Goal: Transaction & Acquisition: Purchase product/service

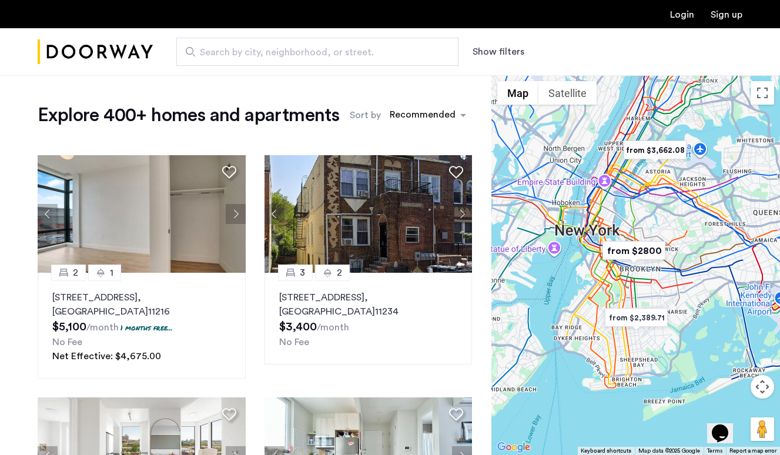
click at [356, 50] on span "Search by city, neighborhood, or street." at bounding box center [313, 52] width 226 height 14
click at [356, 50] on input "Search by city, neighborhood, or street." at bounding box center [317, 52] width 282 height 28
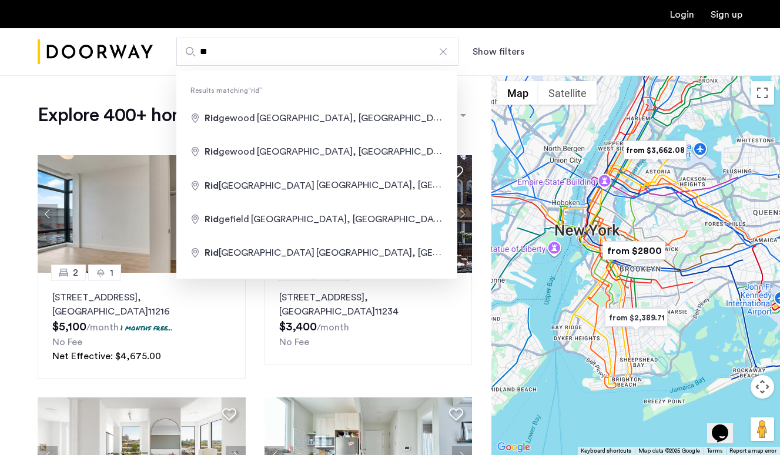
type input "*"
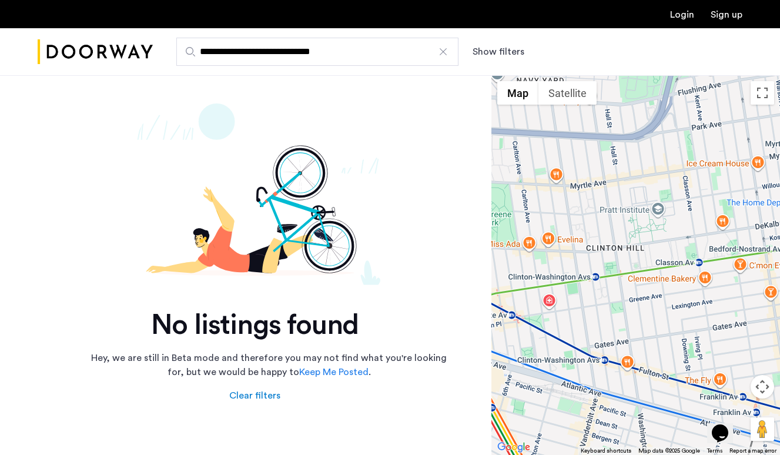
click at [342, 49] on input "**********" at bounding box center [317, 52] width 282 height 28
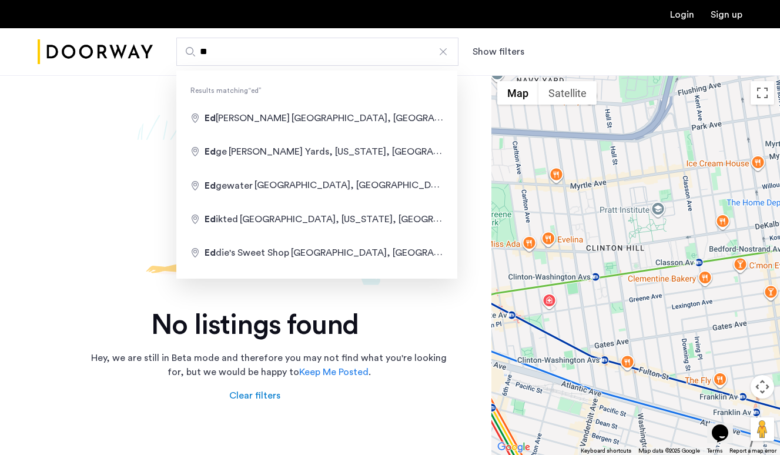
type input "*"
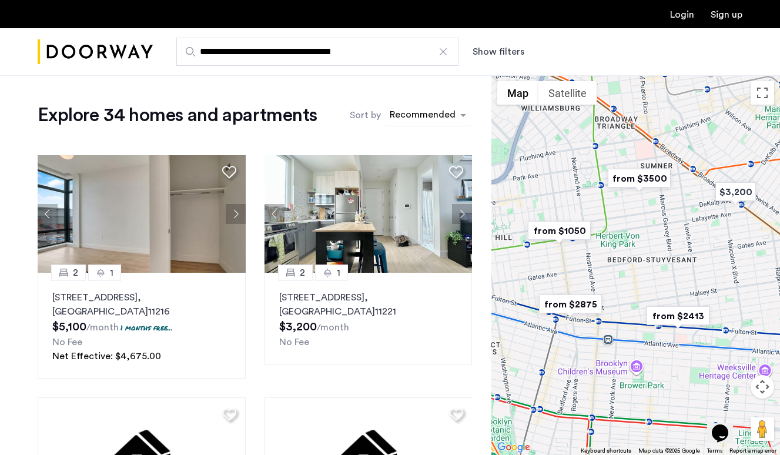
click at [422, 121] on div "sort-apartment" at bounding box center [422, 117] width 69 height 16
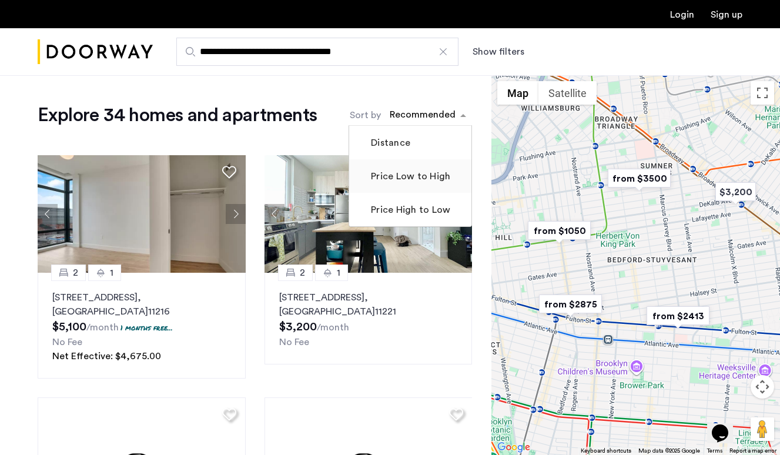
click at [417, 173] on label "Price Low to High" at bounding box center [410, 176] width 82 height 14
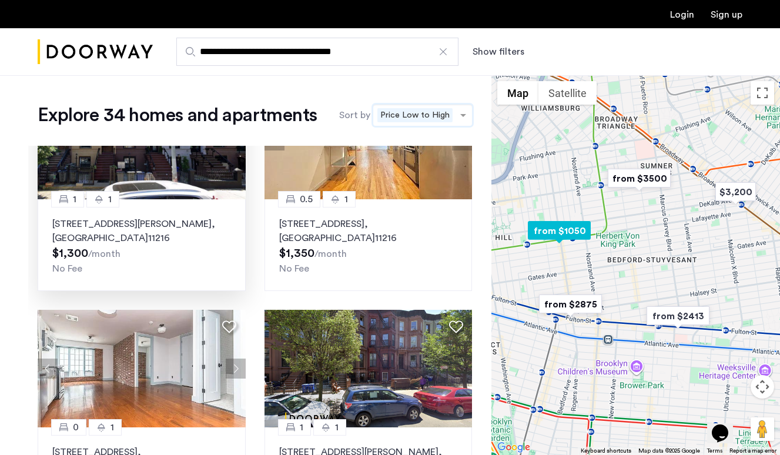
scroll to position [479, 0]
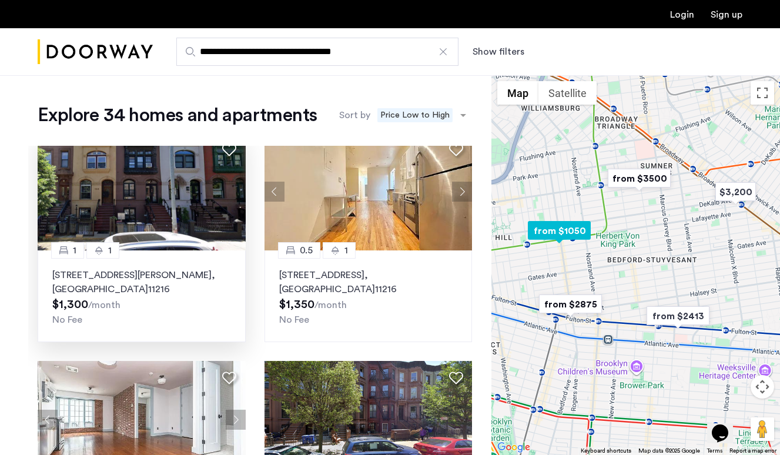
click at [154, 275] on p "480 Greene Avenue, Unit 4C, Brooklyn , NY 11216" at bounding box center [141, 282] width 179 height 28
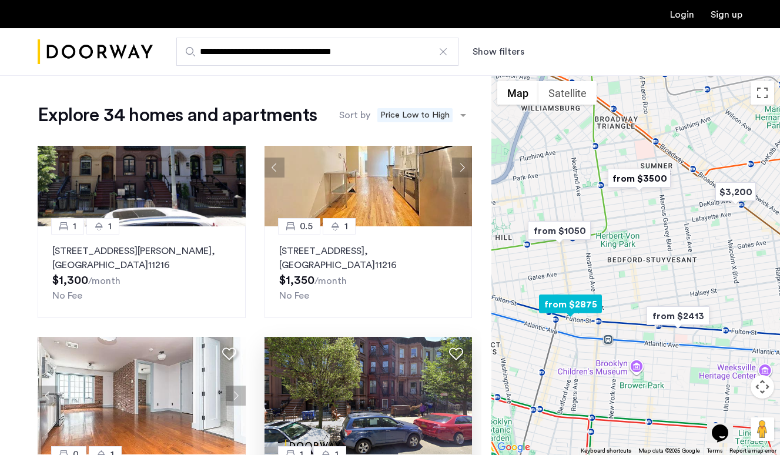
scroll to position [480, 0]
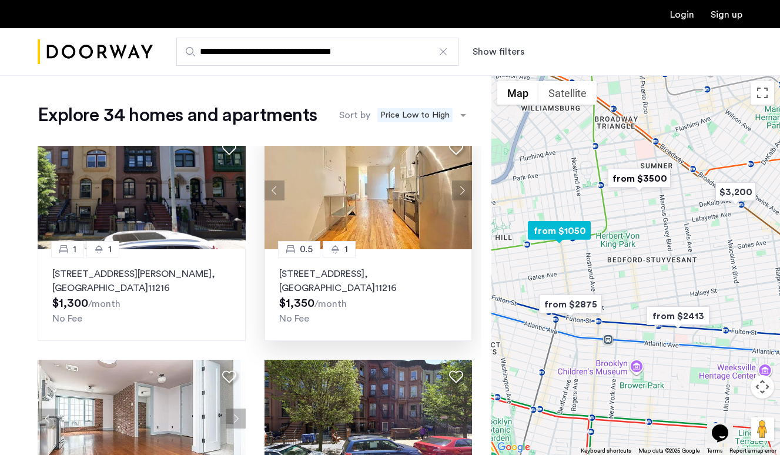
click at [390, 262] on div "0.5 1 1088 Bedford Avenue, Unit 1FR, Brooklyn , NY 11216 $1,350 /month No Fee" at bounding box center [369, 295] width 208 height 92
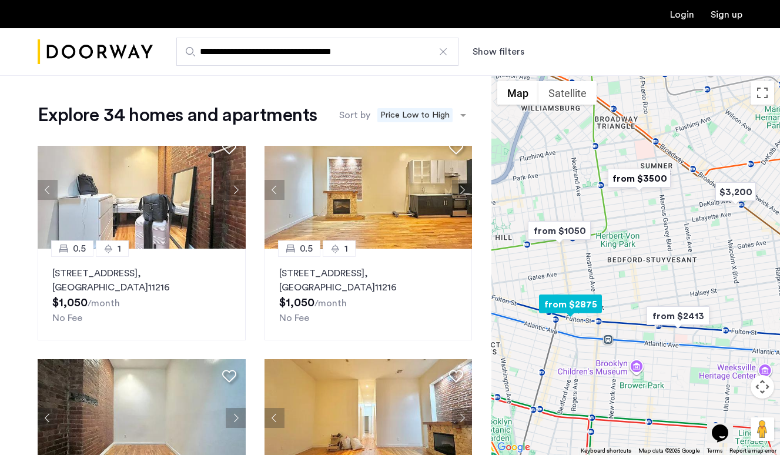
scroll to position [1, 0]
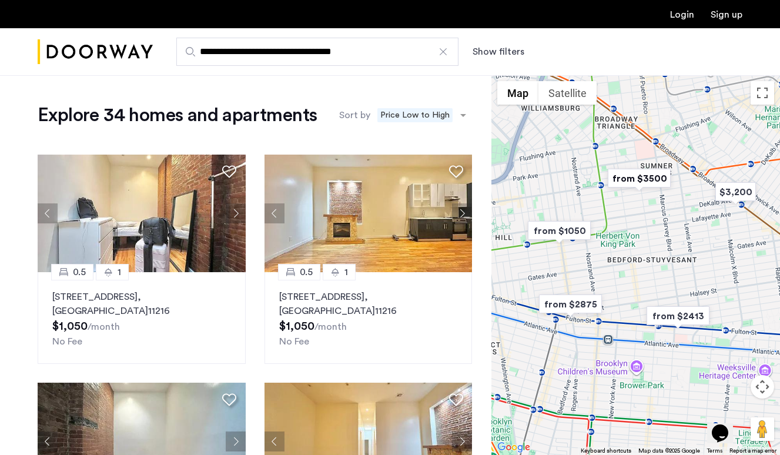
click at [321, 51] on input "**********" at bounding box center [317, 52] width 282 height 28
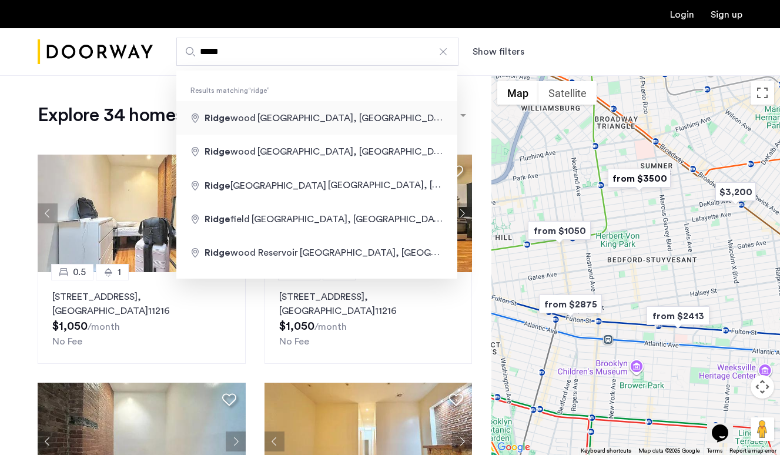
type input "**********"
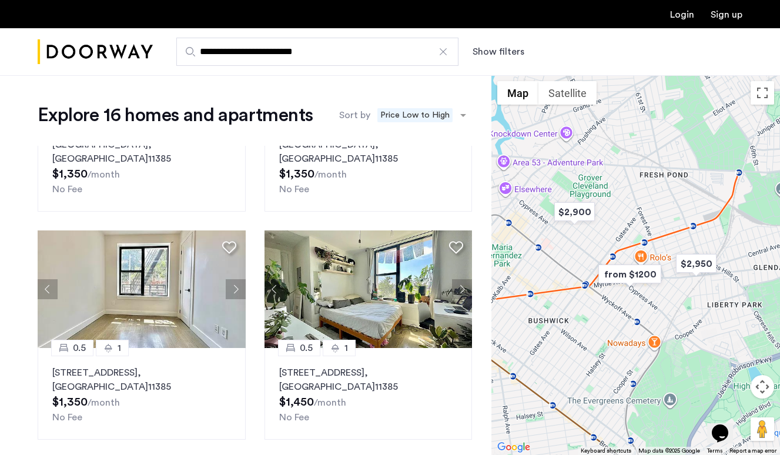
scroll to position [676, 0]
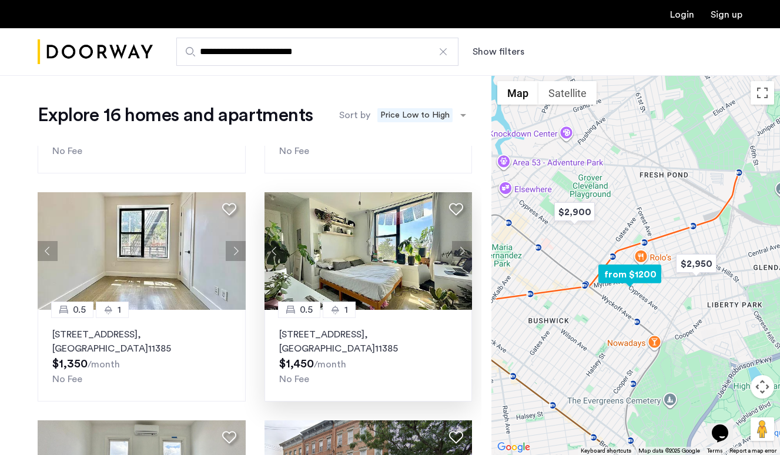
click at [463, 241] on button "Next apartment" at bounding box center [462, 251] width 20 height 20
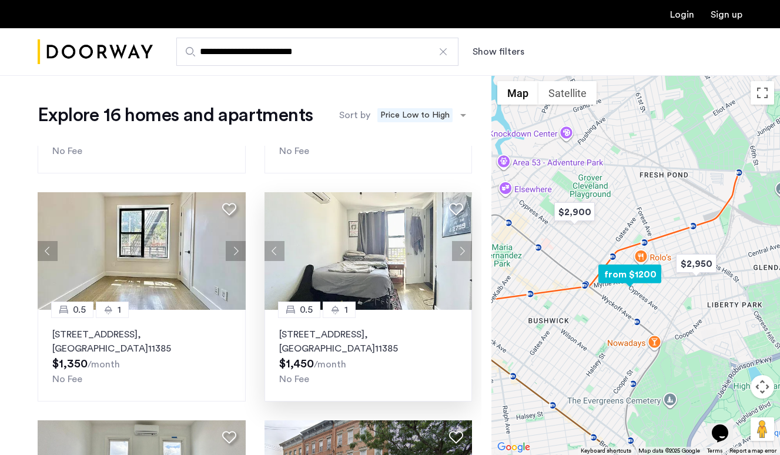
click at [463, 241] on button "Next apartment" at bounding box center [462, 251] width 20 height 20
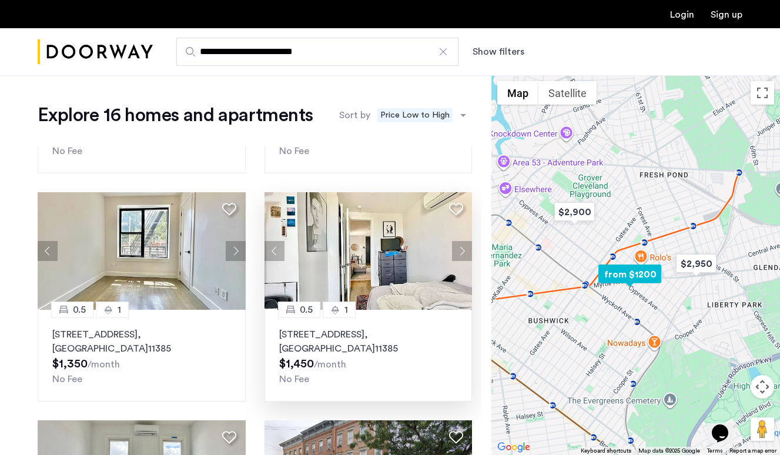
click at [463, 241] on button "Next apartment" at bounding box center [462, 251] width 20 height 20
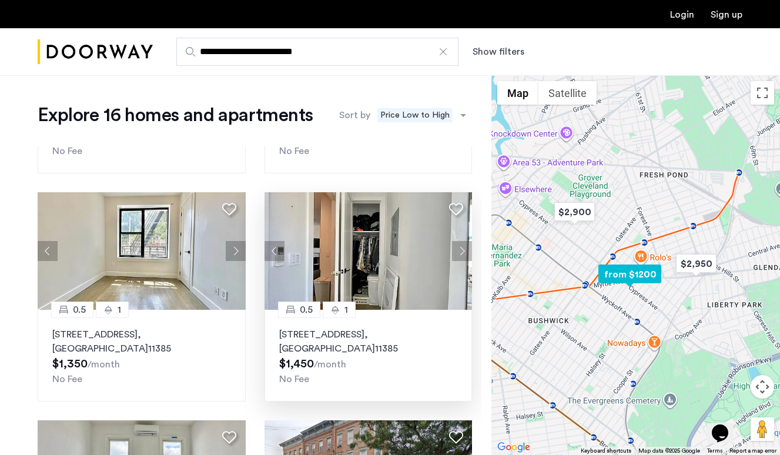
click at [463, 241] on button "Next apartment" at bounding box center [462, 251] width 20 height 20
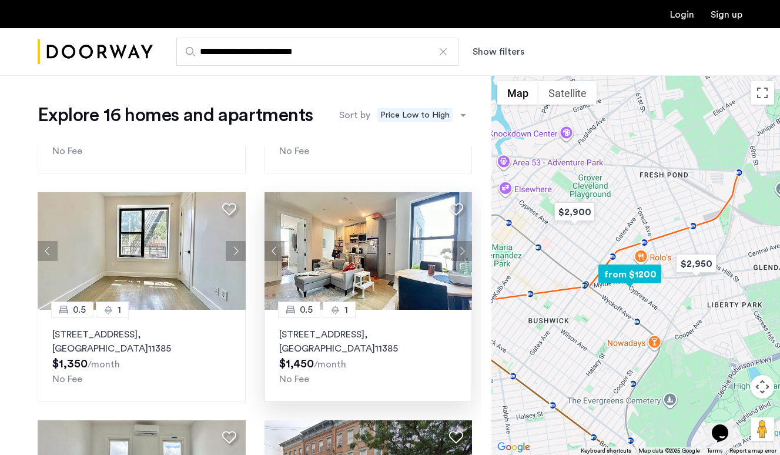
click at [463, 241] on button "Next apartment" at bounding box center [462, 251] width 20 height 20
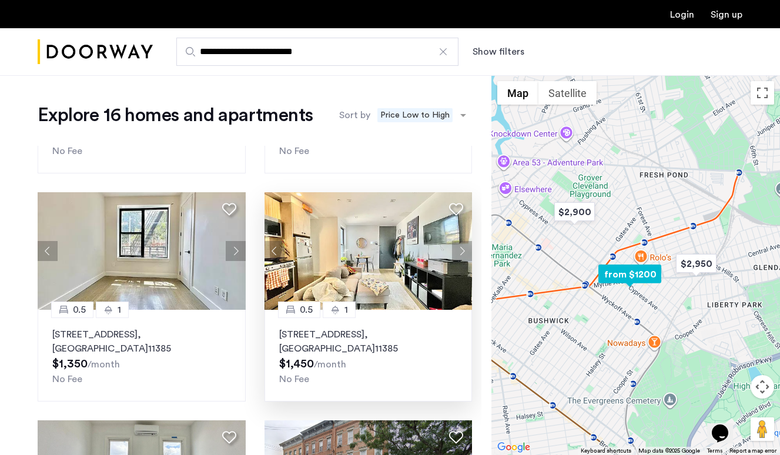
click at [463, 241] on button "Next apartment" at bounding box center [462, 251] width 20 height 20
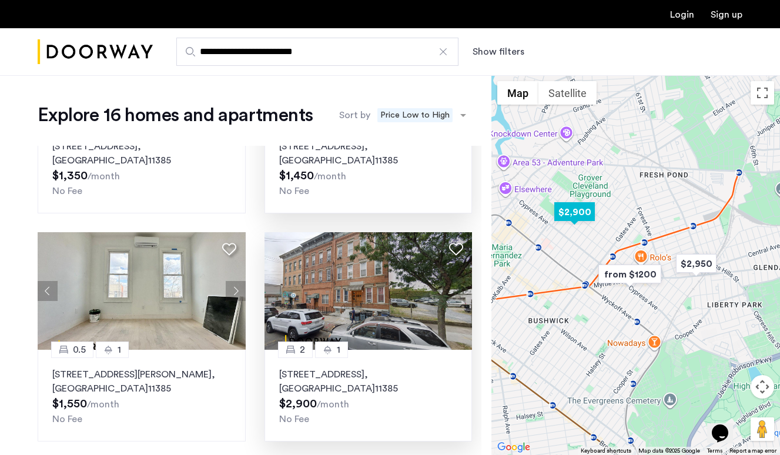
scroll to position [888, 0]
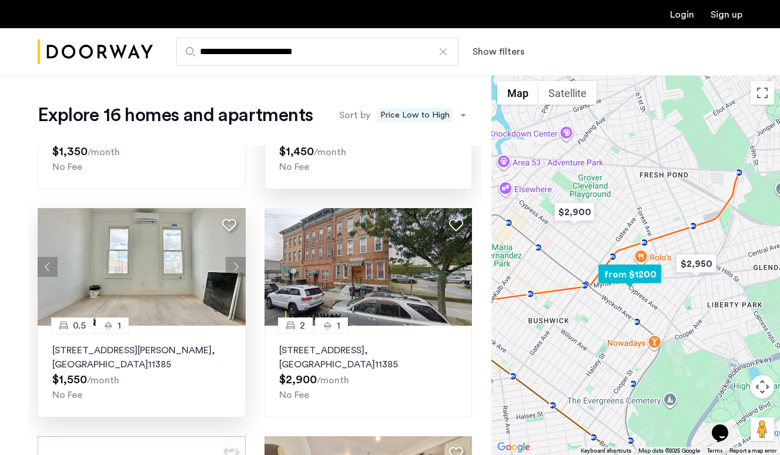
click at [236, 257] on button "Next apartment" at bounding box center [236, 267] width 20 height 20
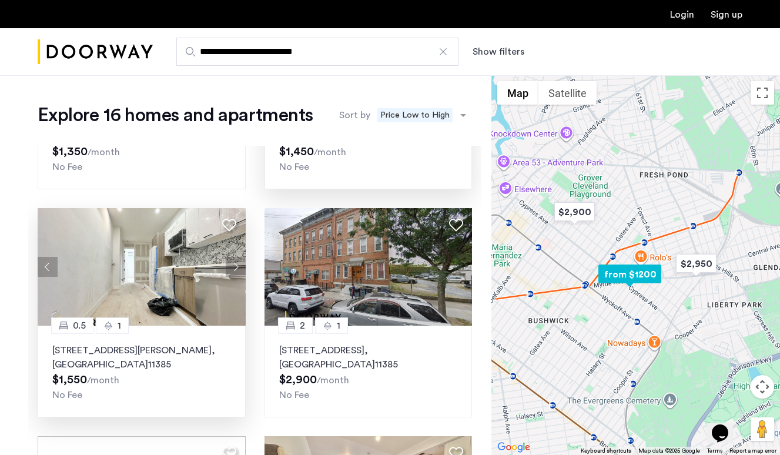
click at [236, 257] on button "Next apartment" at bounding box center [236, 267] width 20 height 20
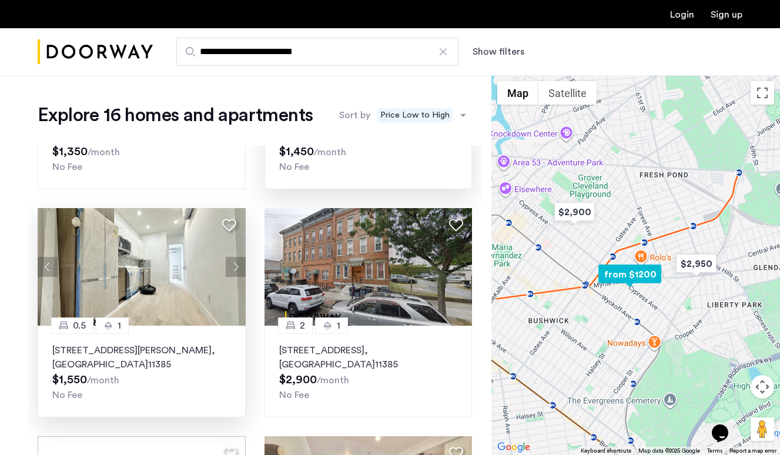
click at [236, 257] on button "Next apartment" at bounding box center [236, 267] width 20 height 20
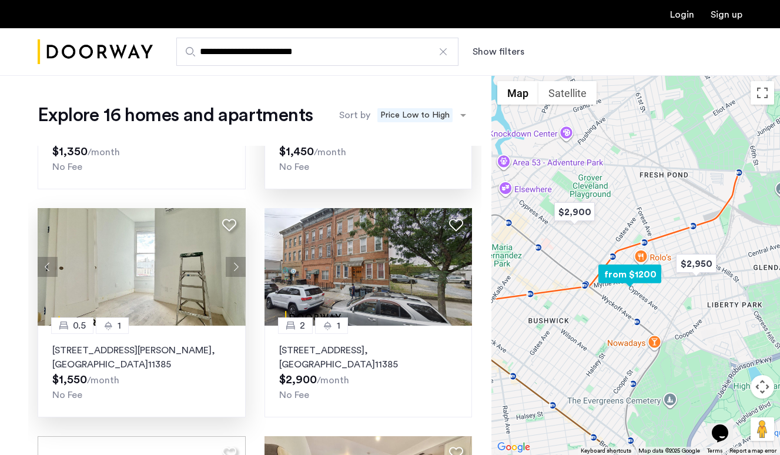
click at [236, 257] on button "Next apartment" at bounding box center [236, 267] width 20 height 20
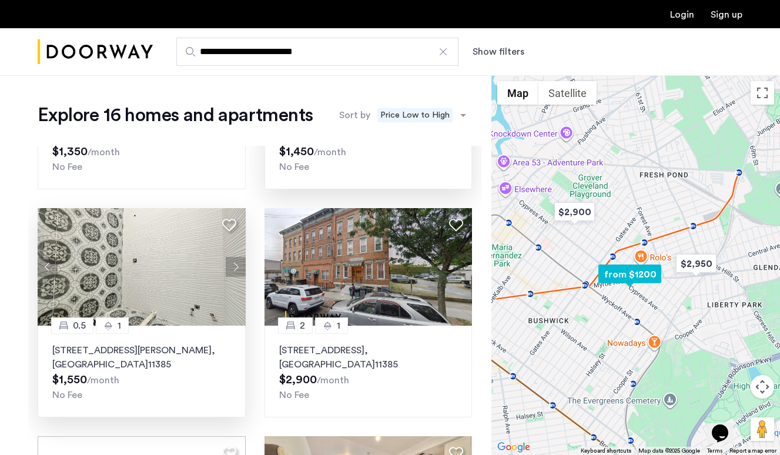
click at [126, 343] on p "16-11 Hancock Street, Unit 1LB, Queens , NY 11385" at bounding box center [141, 357] width 179 height 28
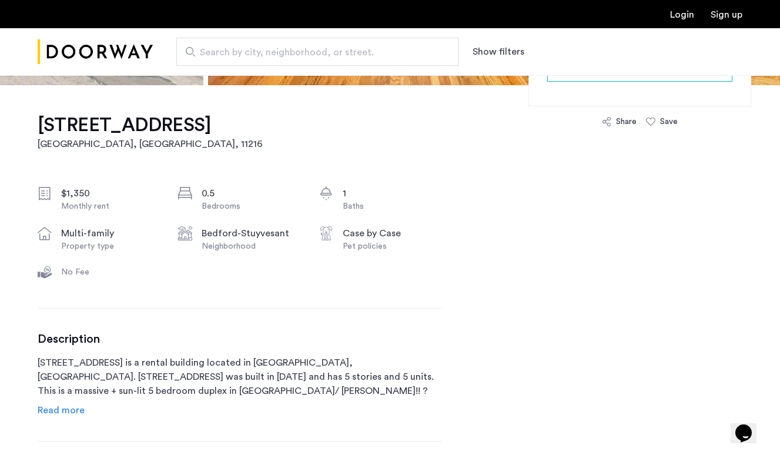
scroll to position [332, 0]
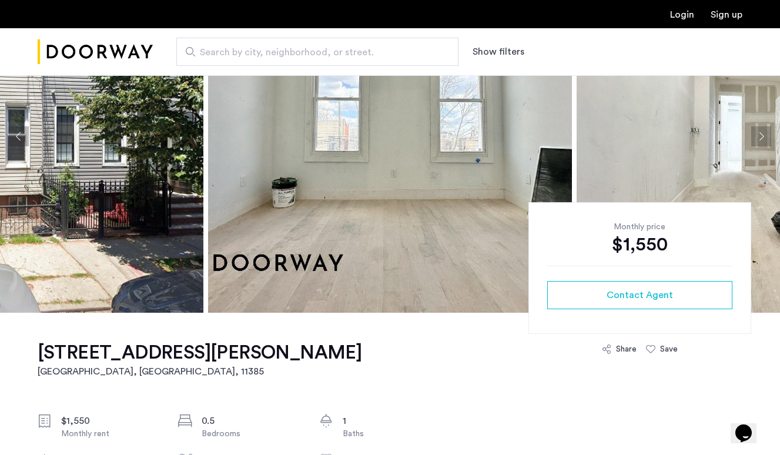
scroll to position [135, 0]
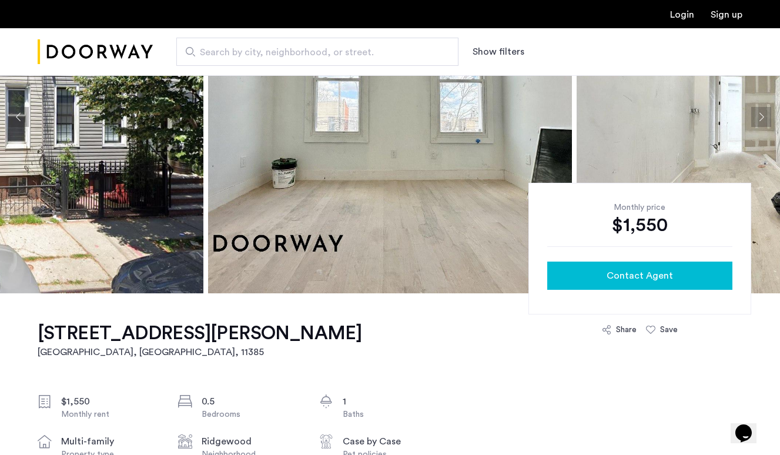
click at [647, 275] on span "Contact Agent" at bounding box center [640, 276] width 66 height 14
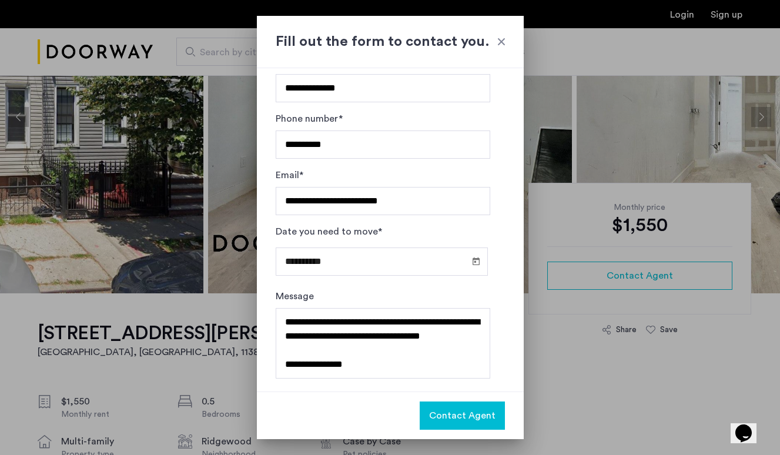
scroll to position [0, 0]
click at [502, 40] on div at bounding box center [502, 42] width 12 height 12
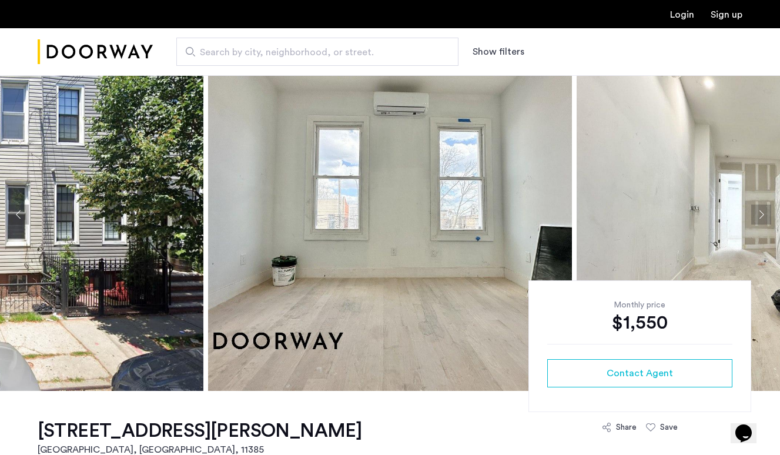
scroll to position [34, 0]
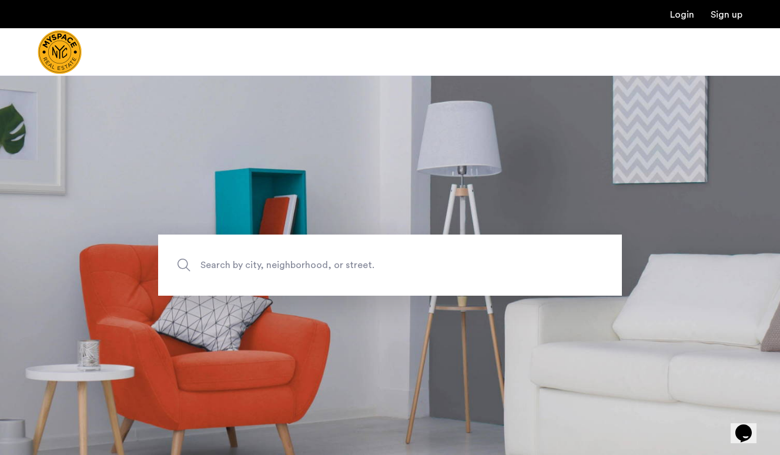
click at [325, 262] on span "Search by city, neighborhood, or street." at bounding box center [362, 266] width 325 height 16
click at [325, 262] on input "Search by city, neighborhood, or street." at bounding box center [390, 265] width 464 height 61
click at [310, 54] on div at bounding box center [390, 52] width 780 height 48
click at [315, 256] on label "Search by city, neighborhood, or street." at bounding box center [390, 265] width 464 height 61
click at [315, 256] on input "Search by city, neighborhood, or street." at bounding box center [390, 265] width 464 height 61
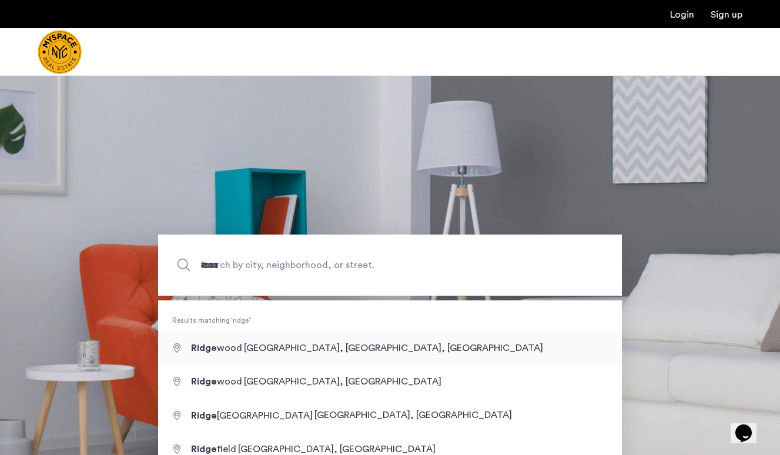
type input "**********"
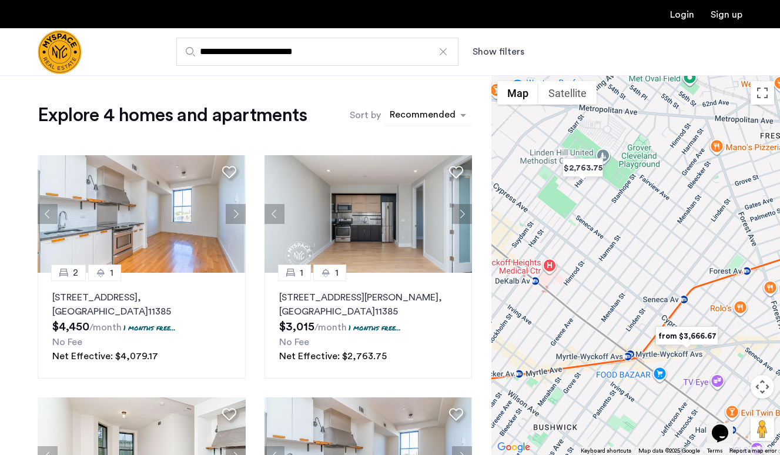
click at [428, 117] on div "sort-apartment" at bounding box center [422, 117] width 69 height 16
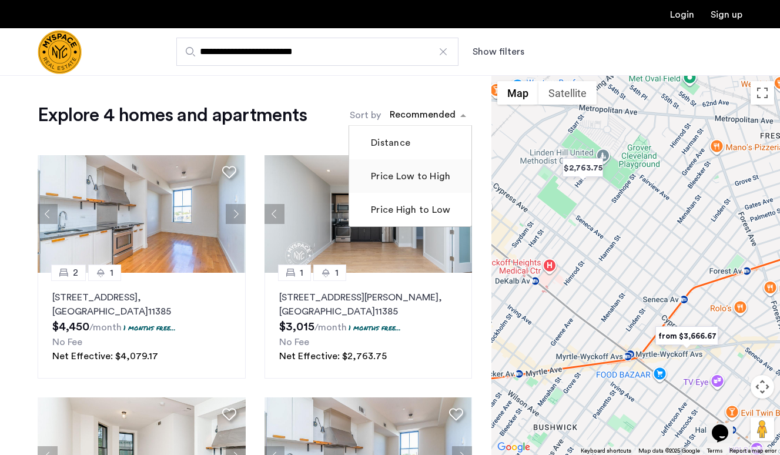
click at [412, 178] on label "Price Low to High" at bounding box center [410, 176] width 82 height 14
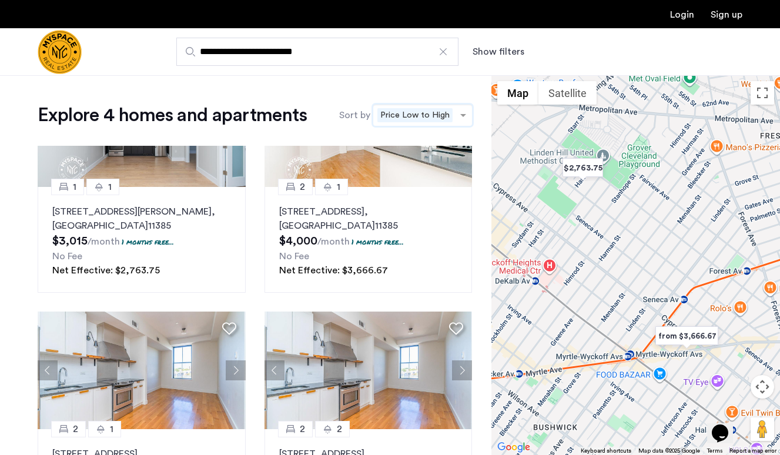
scroll to position [-1, 0]
click at [332, 55] on input "**********" at bounding box center [317, 52] width 282 height 28
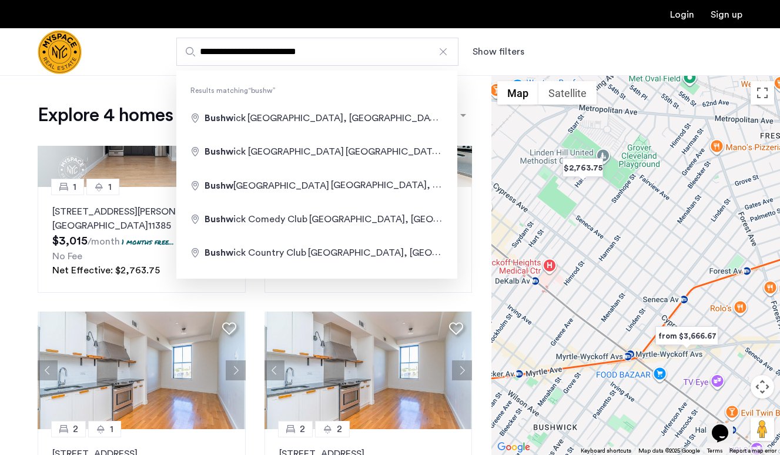
drag, startPoint x: 332, startPoint y: 55, endPoint x: 287, endPoint y: 118, distance: 78.0
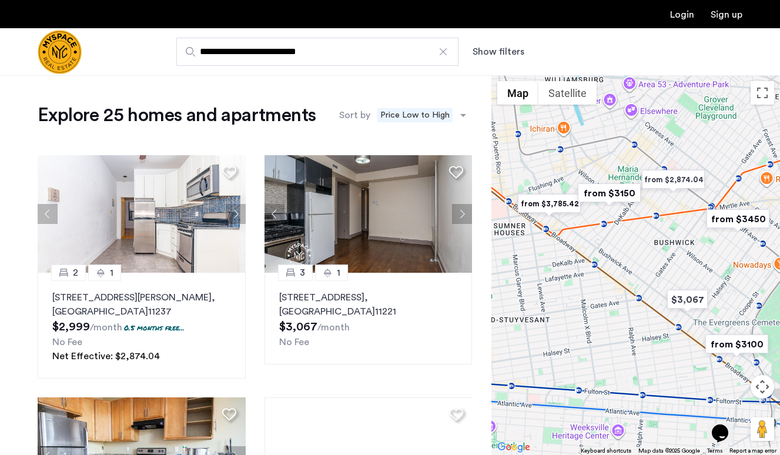
click at [285, 56] on input "**********" at bounding box center [317, 52] width 282 height 28
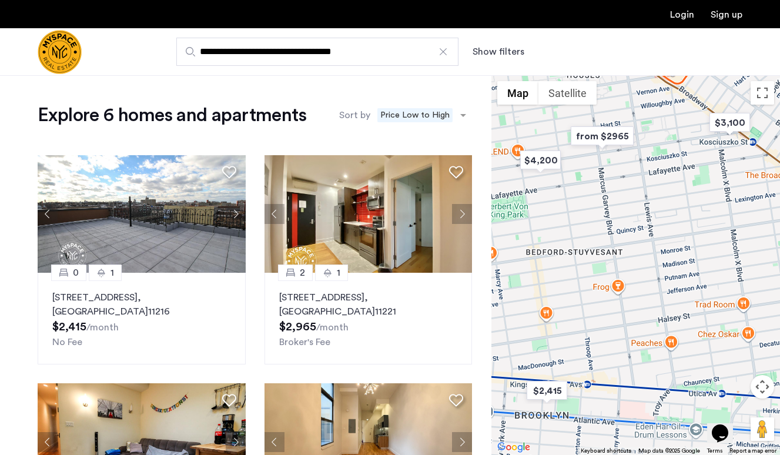
click at [258, 222] on div "0 [GEOGRAPHIC_DATA][STREET_ADDRESS] $2,415 /month No Fee 2 1 [STREET_ADDRESS] $…" at bounding box center [254, 345] width 453 height 399
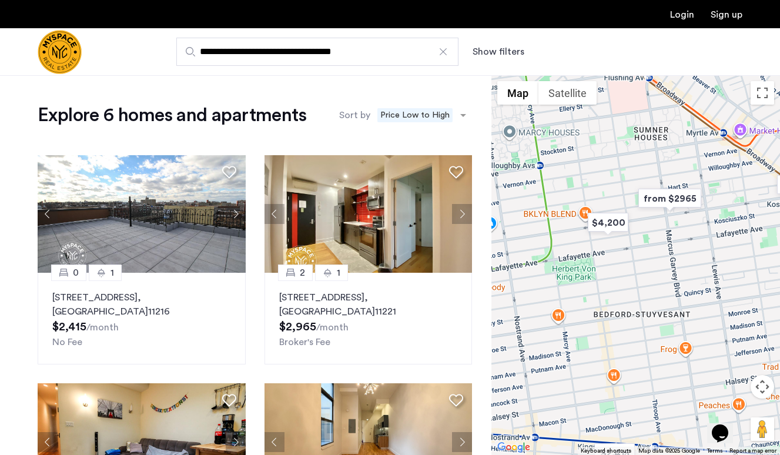
drag, startPoint x: 619, startPoint y: 270, endPoint x: 685, endPoint y: 325, distance: 85.6
click at [683, 323] on div at bounding box center [636, 265] width 289 height 380
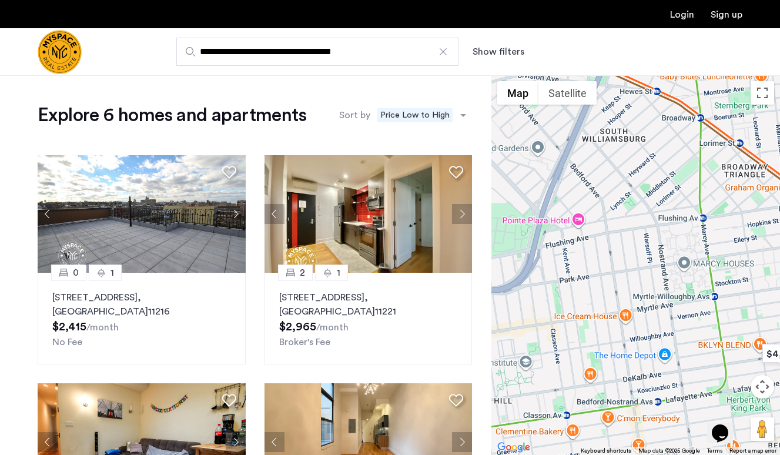
drag, startPoint x: 590, startPoint y: 208, endPoint x: 617, endPoint y: 216, distance: 29.0
click at [617, 216] on div at bounding box center [636, 265] width 289 height 380
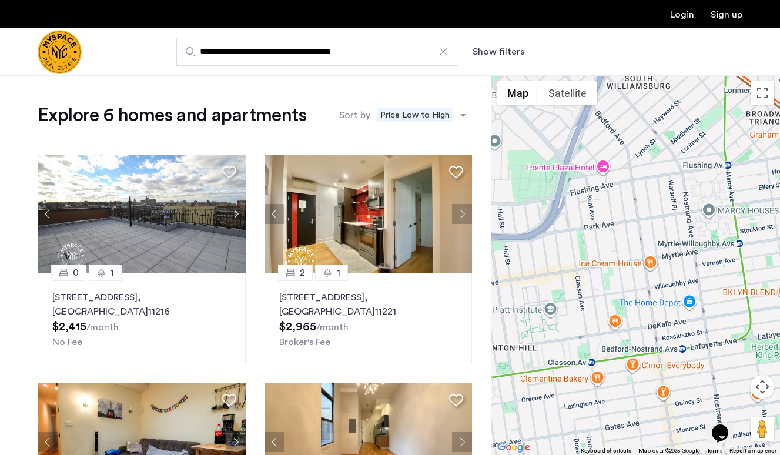
drag, startPoint x: 617, startPoint y: 216, endPoint x: 643, endPoint y: 163, distance: 59.2
click at [643, 163] on div at bounding box center [636, 265] width 289 height 380
click at [352, 56] on input "**********" at bounding box center [317, 52] width 282 height 28
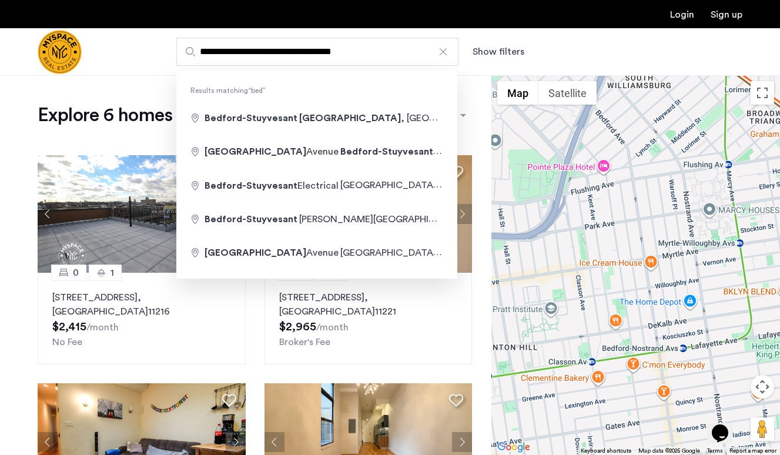
click at [352, 56] on input "**********" at bounding box center [317, 52] width 282 height 28
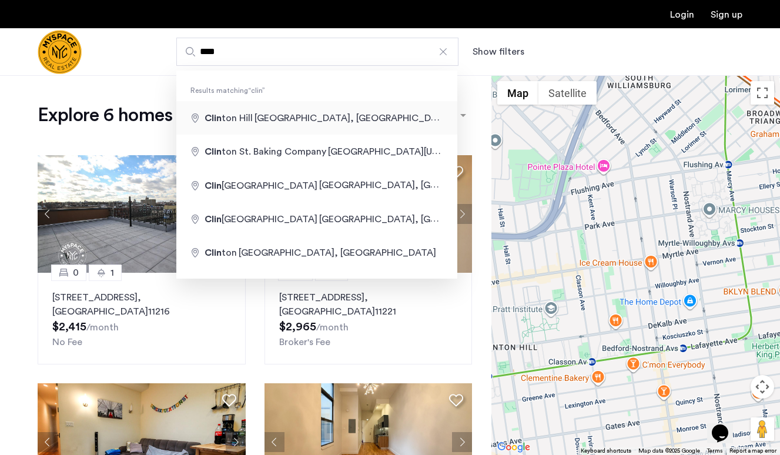
type input "**********"
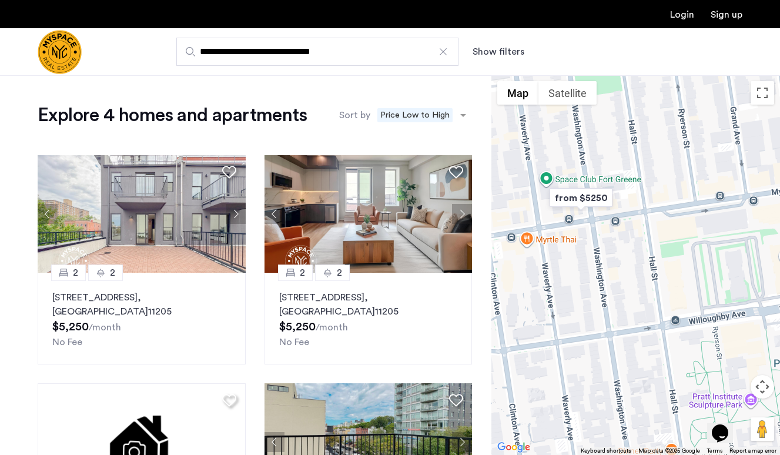
click at [350, 51] on input "**********" at bounding box center [317, 52] width 282 height 28
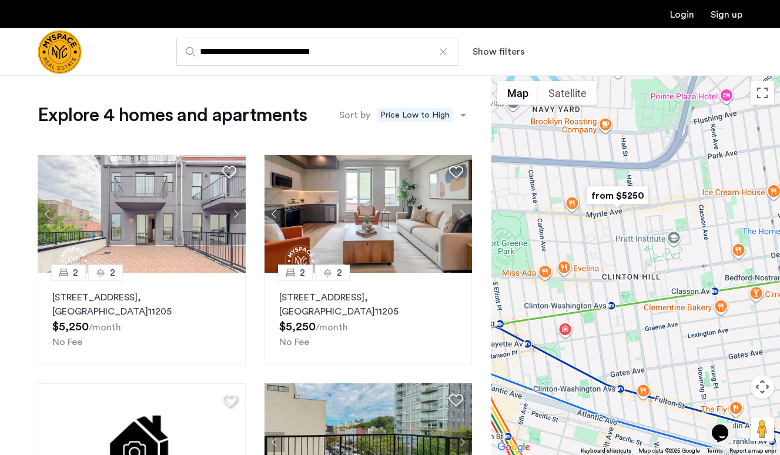
drag, startPoint x: 553, startPoint y: 229, endPoint x: 610, endPoint y: 270, distance: 70.7
click at [612, 271] on div at bounding box center [636, 265] width 289 height 380
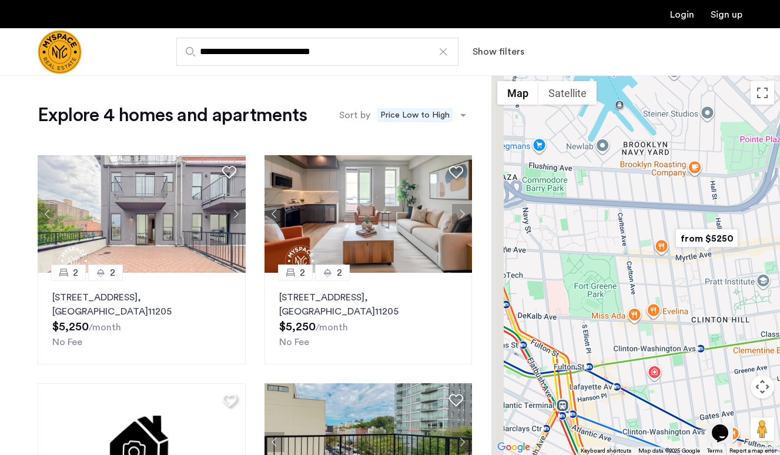
drag, startPoint x: 616, startPoint y: 247, endPoint x: 667, endPoint y: 243, distance: 51.9
click at [667, 243] on div at bounding box center [636, 265] width 289 height 380
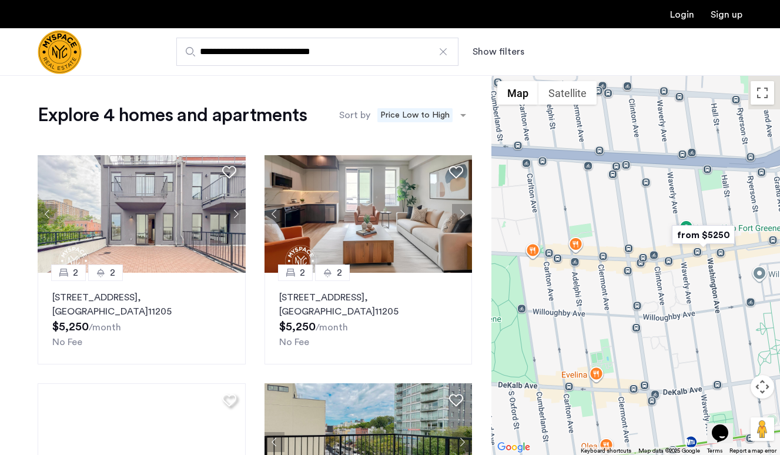
drag, startPoint x: 652, startPoint y: 228, endPoint x: 610, endPoint y: 228, distance: 41.7
click at [610, 228] on div at bounding box center [636, 265] width 289 height 380
